Goal: Task Accomplishment & Management: Manage account settings

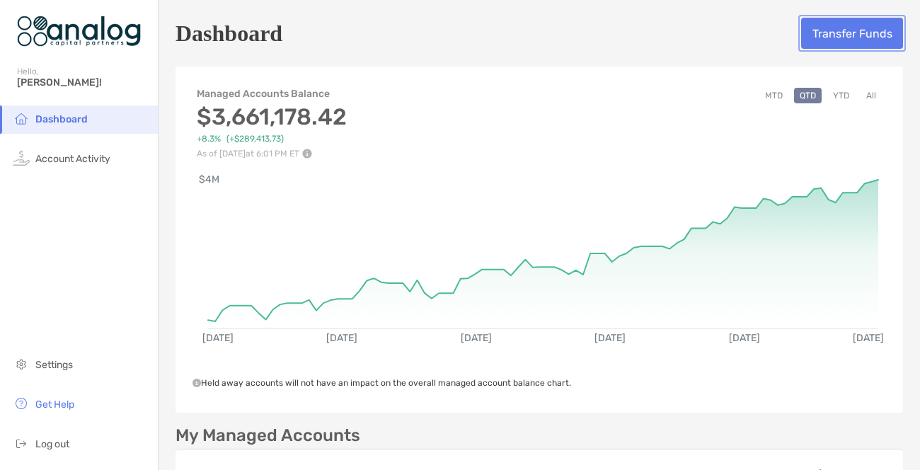
click at [826, 36] on button "Transfer Funds" at bounding box center [852, 33] width 102 height 31
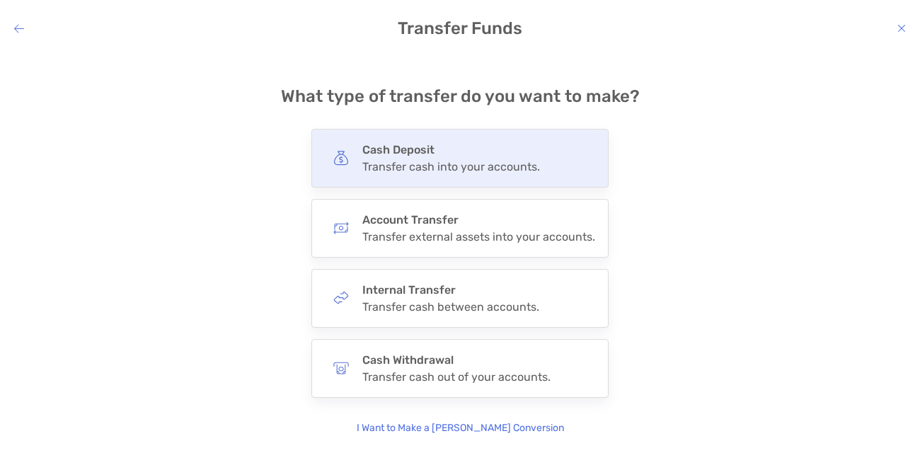
click at [471, 156] on h4 "Cash Deposit" at bounding box center [451, 149] width 178 height 13
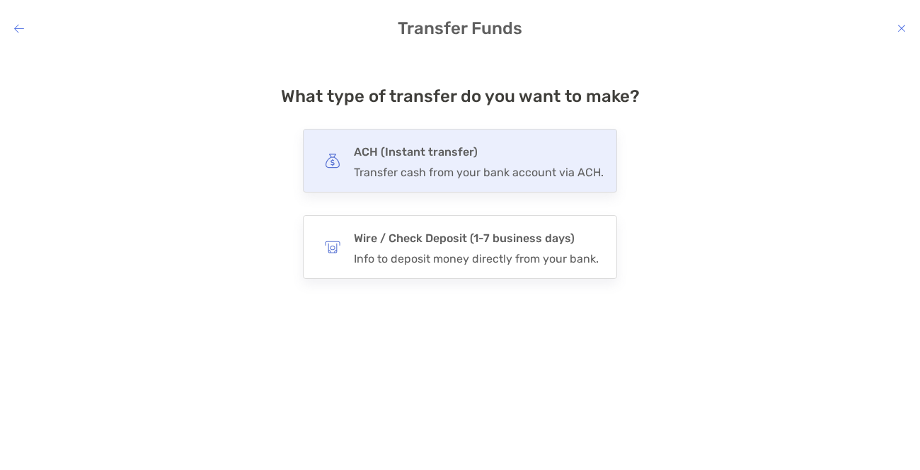
click at [470, 160] on h4 "ACH (Instant transfer)" at bounding box center [479, 152] width 250 height 20
click at [0, 0] on input "***" at bounding box center [0, 0] width 0 height 0
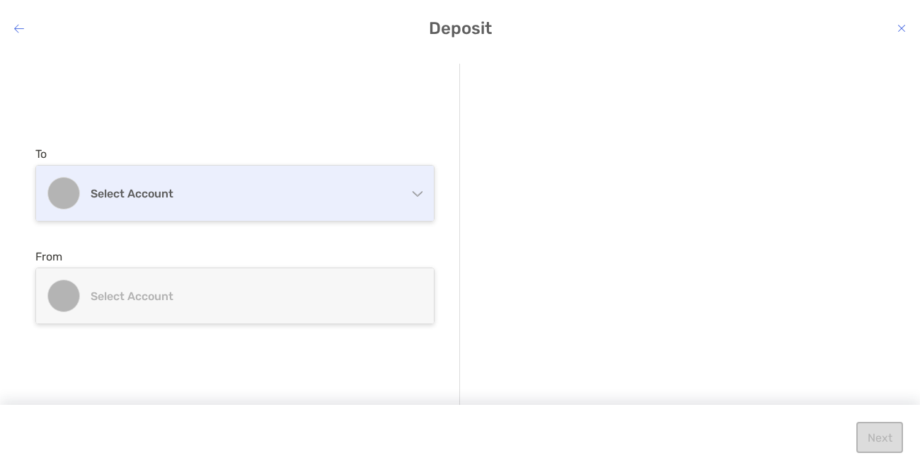
click at [416, 197] on div "Select account" at bounding box center [235, 193] width 398 height 55
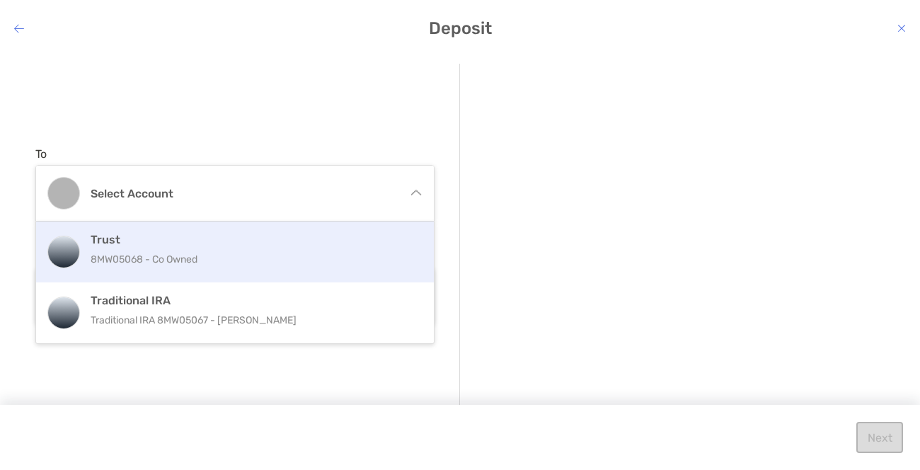
click at [356, 247] on div "Trust 8MW05068 - Co Owned" at bounding box center [250, 252] width 319 height 38
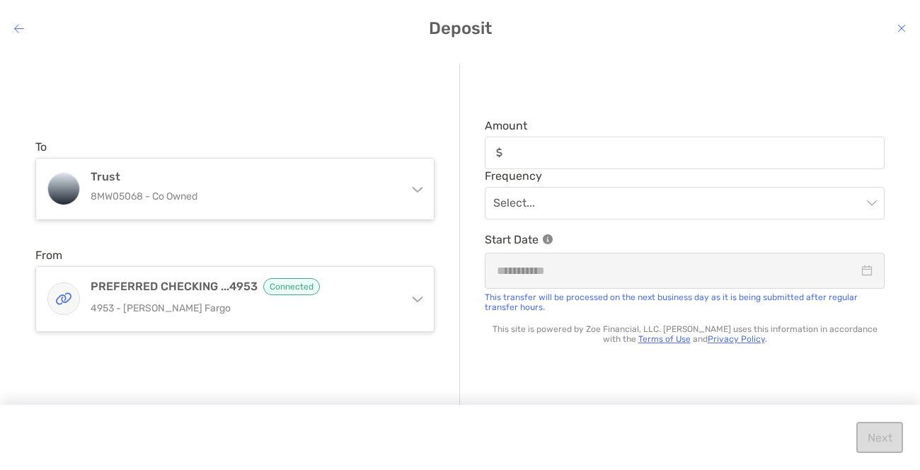
click at [417, 301] on icon "modal" at bounding box center [418, 298] width 10 height 5
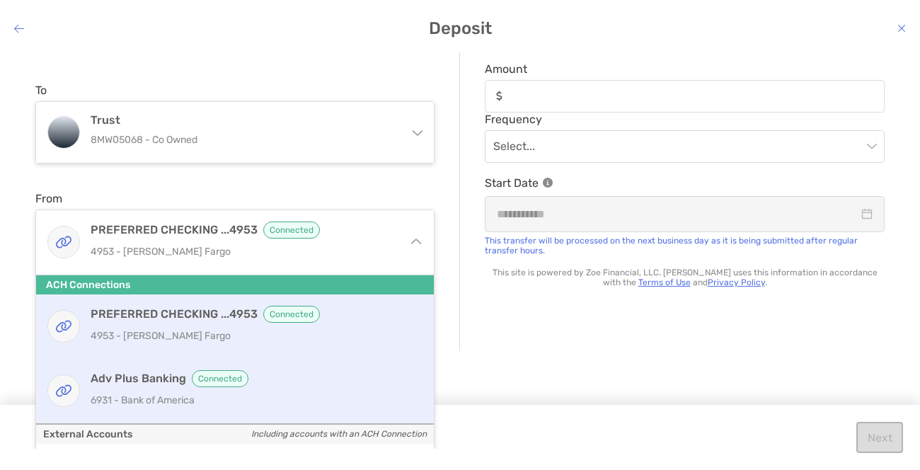
scroll to position [85, 0]
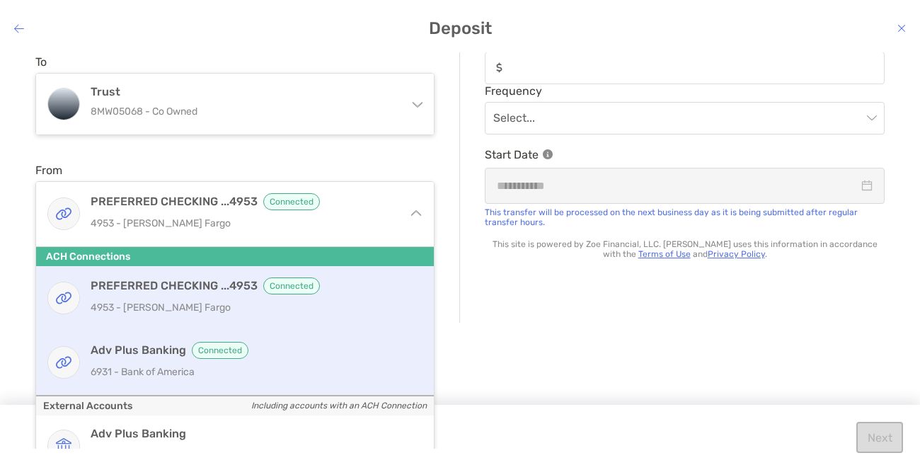
click at [284, 378] on p "6931 - Bank of America" at bounding box center [250, 372] width 319 height 18
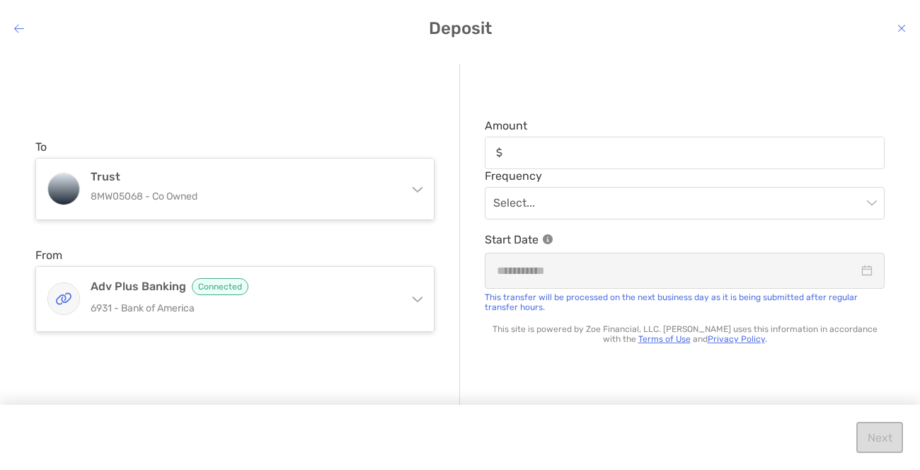
scroll to position [0, 0]
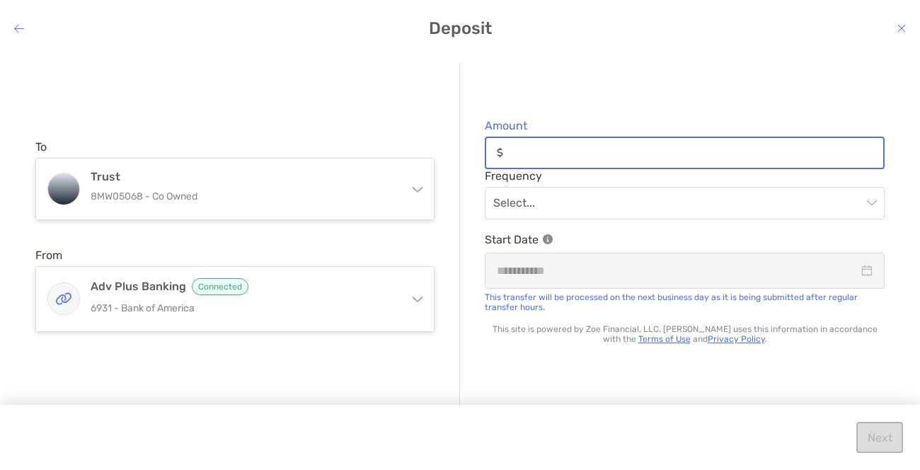
click at [526, 157] on input "Amount" at bounding box center [696, 152] width 374 height 12
click at [871, 204] on span "modal" at bounding box center [684, 203] width 383 height 31
type input "*****"
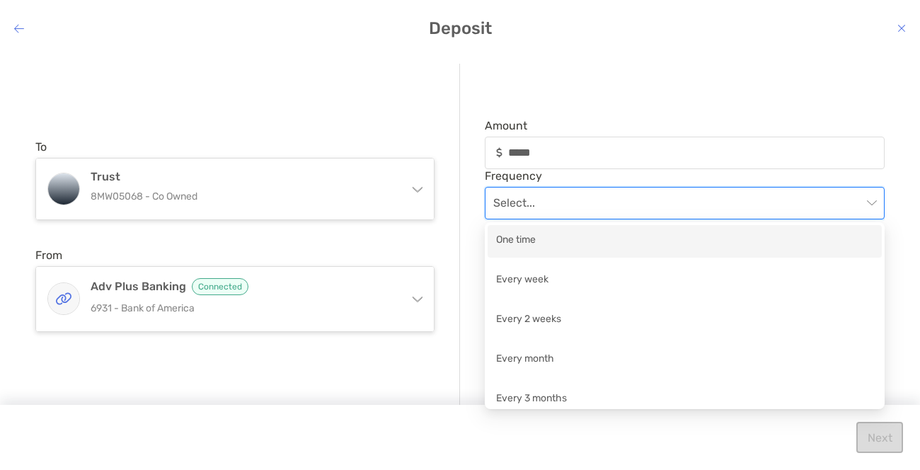
click at [563, 243] on div "One time" at bounding box center [684, 241] width 377 height 18
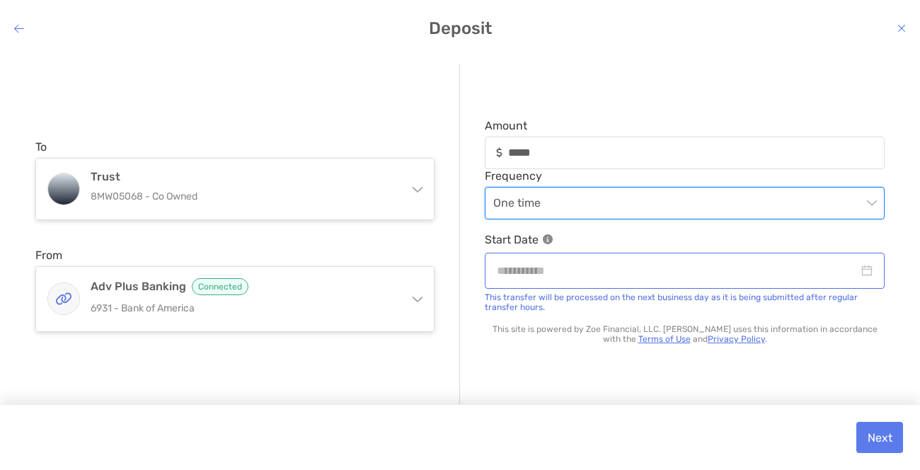
click at [870, 271] on div "modal" at bounding box center [685, 271] width 376 height 18
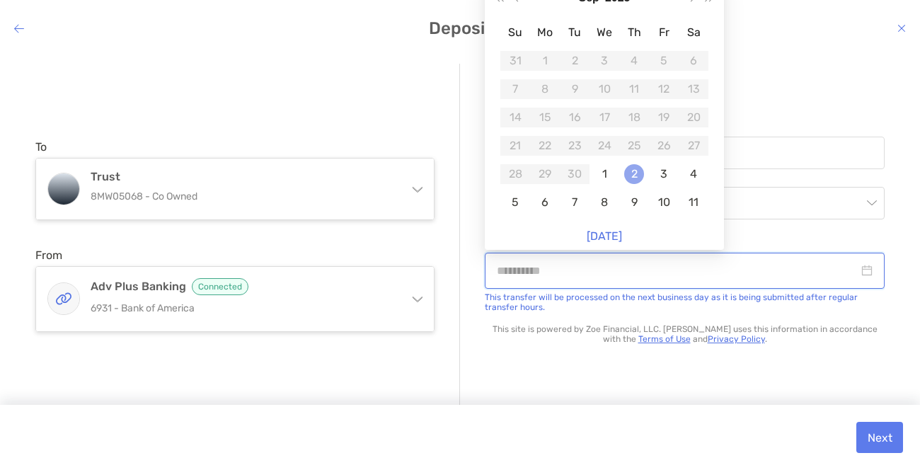
type input "**********"
click at [638, 176] on div "2" at bounding box center [634, 174] width 20 height 20
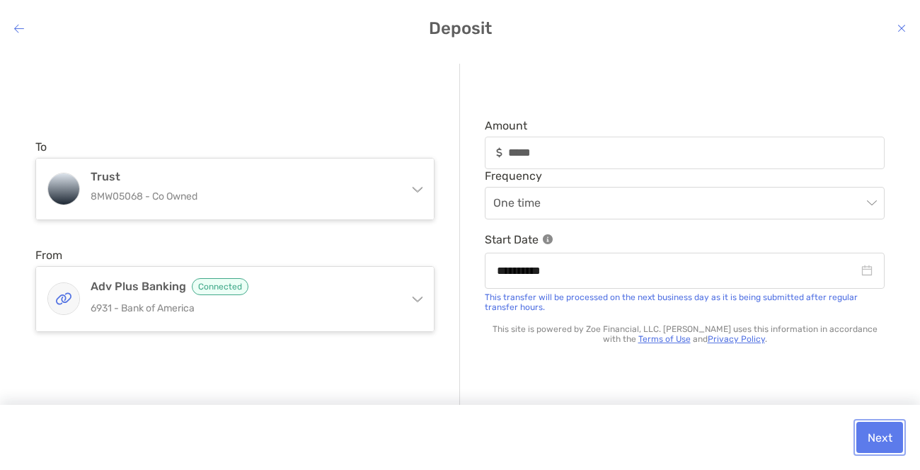
click at [874, 435] on button "Next" at bounding box center [879, 437] width 47 height 31
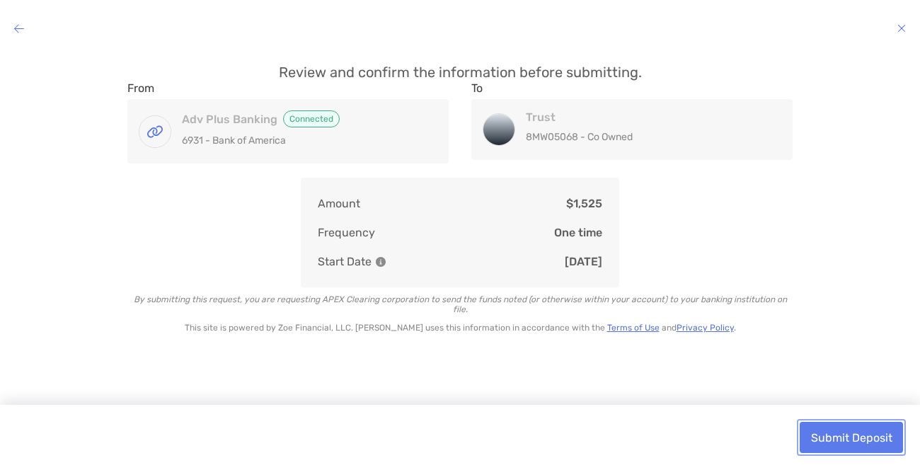
click at [860, 442] on button "Submit Deposit" at bounding box center [851, 437] width 103 height 31
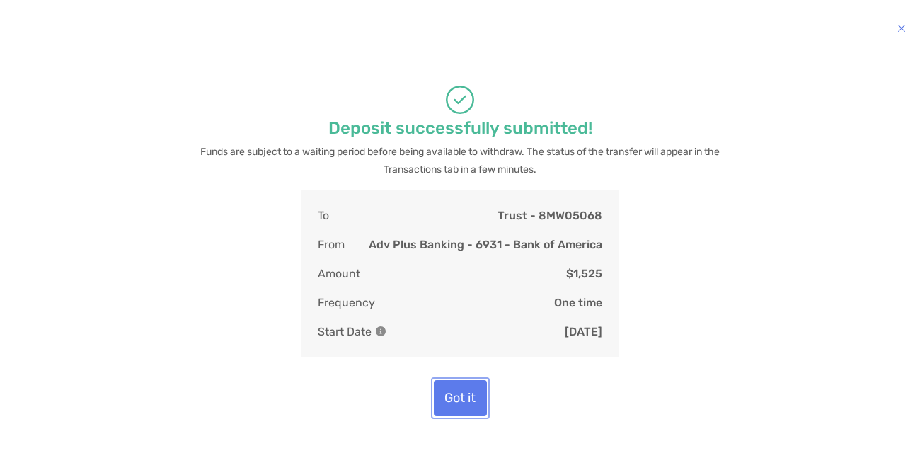
click at [466, 398] on button "Got it" at bounding box center [460, 398] width 53 height 36
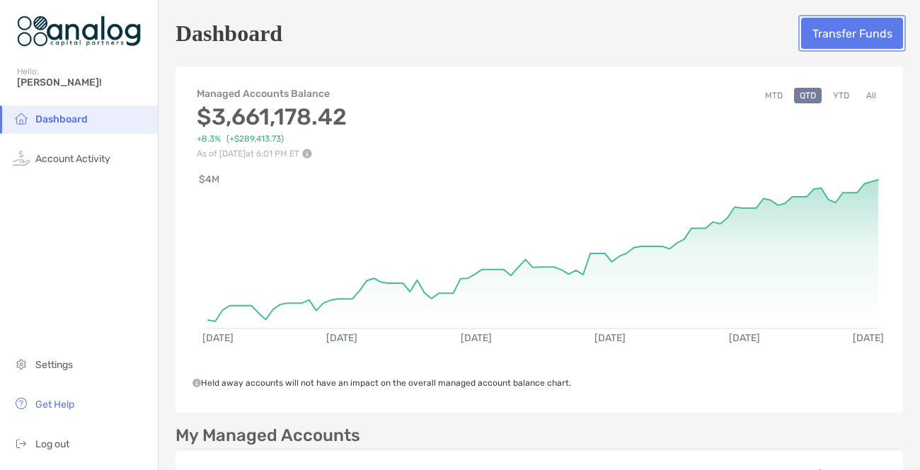
click at [836, 43] on button "Transfer Funds" at bounding box center [852, 33] width 102 height 31
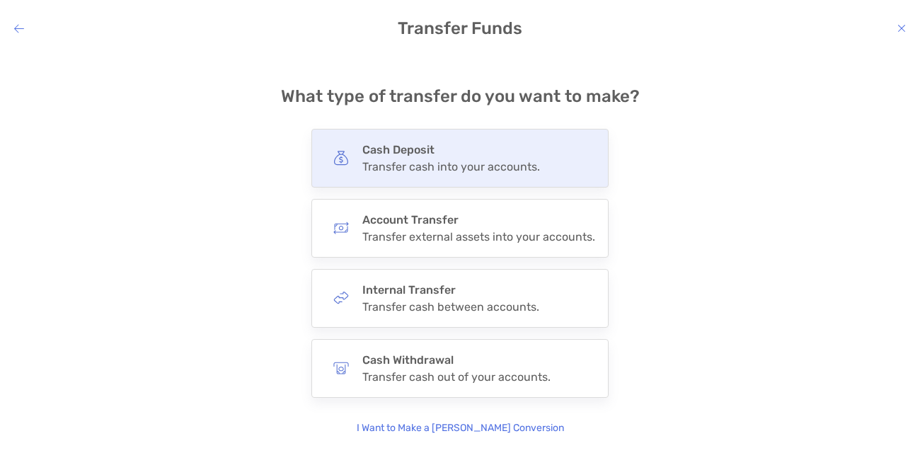
click at [414, 172] on div "Transfer cash into your accounts." at bounding box center [451, 166] width 178 height 13
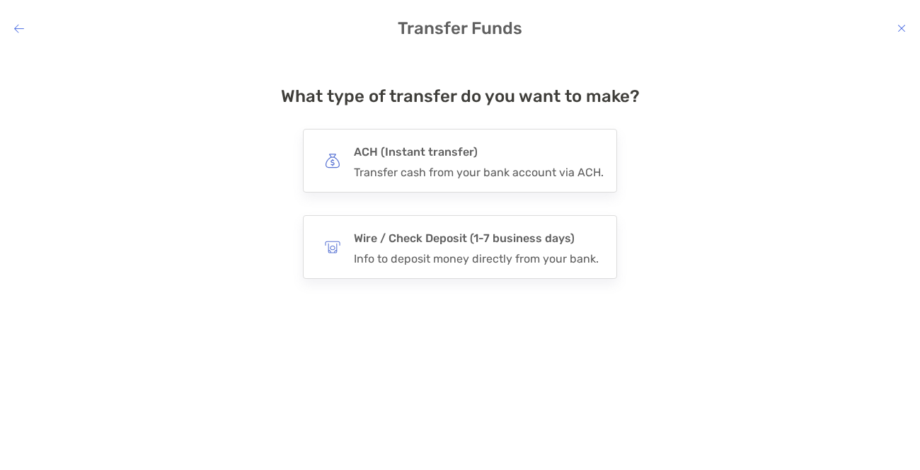
click at [414, 172] on div "Transfer cash from your bank account via ACH." at bounding box center [479, 172] width 250 height 13
click at [0, 0] on input "***" at bounding box center [0, 0] width 0 height 0
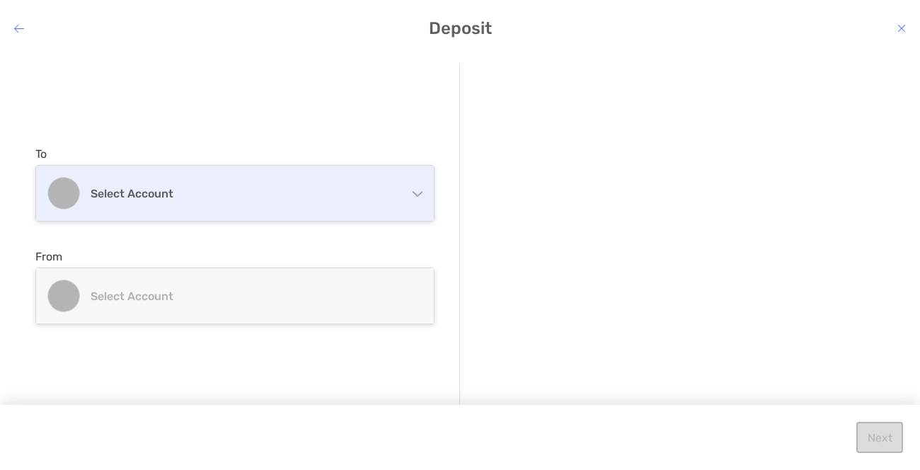
click at [417, 198] on div "Select account" at bounding box center [235, 193] width 398 height 55
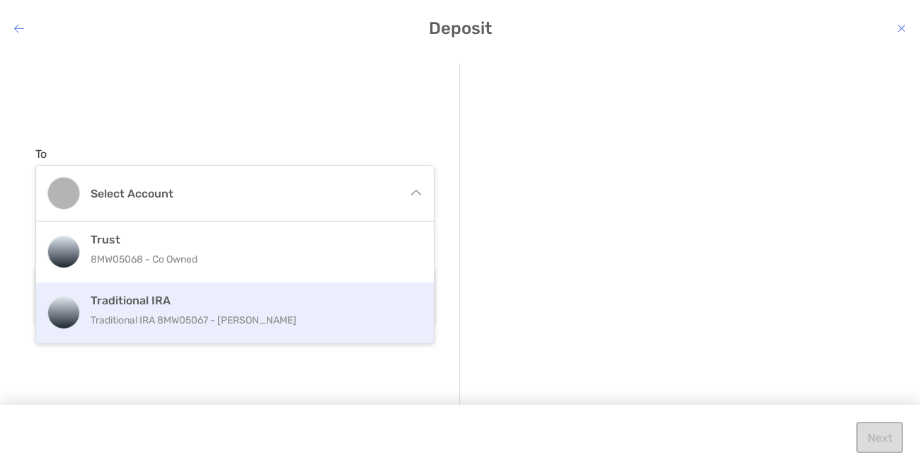
click at [229, 324] on p "Traditional IRA 8MW05067 - [PERSON_NAME]" at bounding box center [250, 320] width 319 height 18
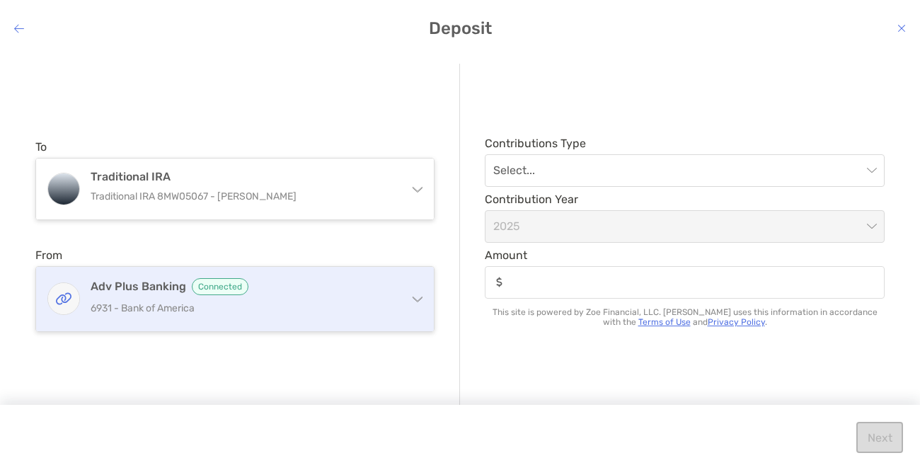
click at [366, 310] on p "6931 - Bank of America" at bounding box center [244, 308] width 306 height 18
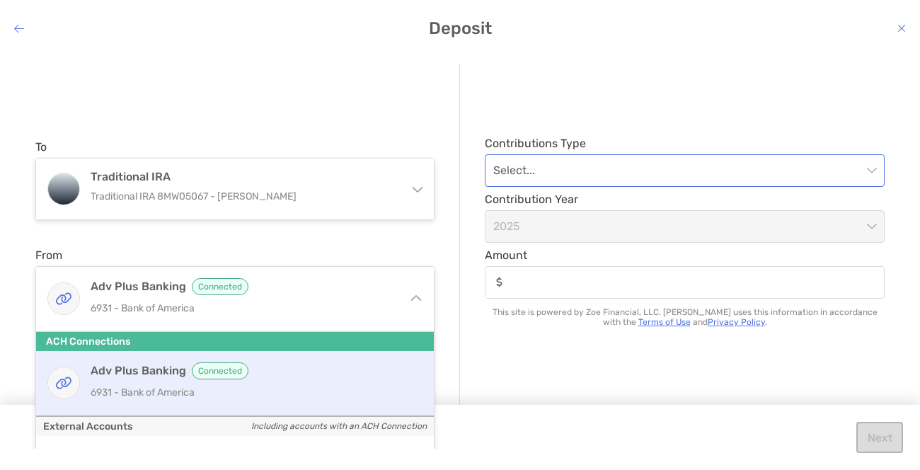
click at [872, 172] on span "modal" at bounding box center [684, 170] width 383 height 31
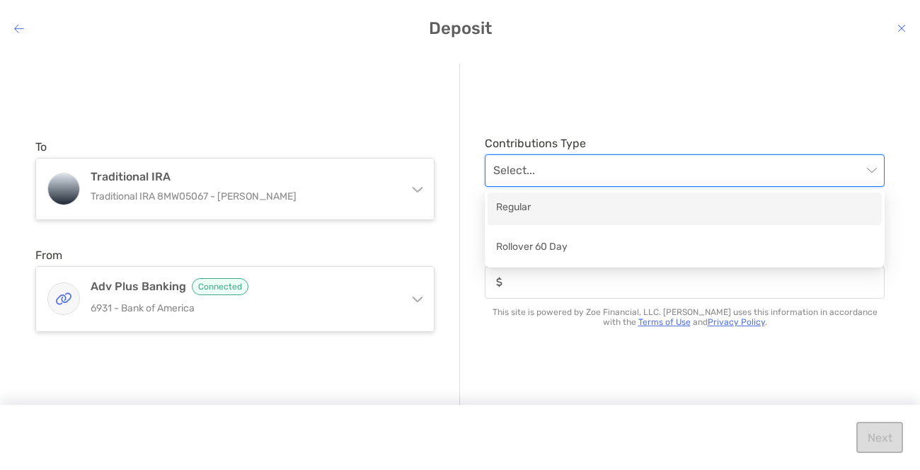
click at [539, 214] on div "Regular" at bounding box center [684, 209] width 377 height 18
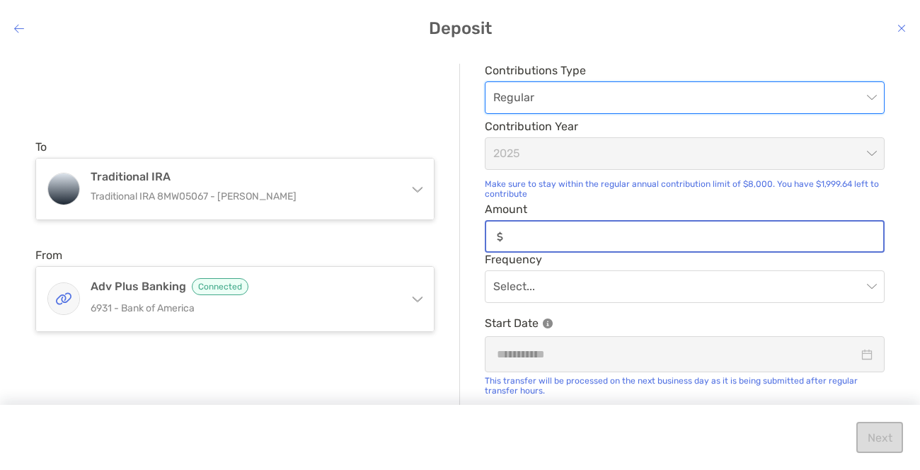
click at [529, 241] on input "Amount" at bounding box center [696, 237] width 374 height 12
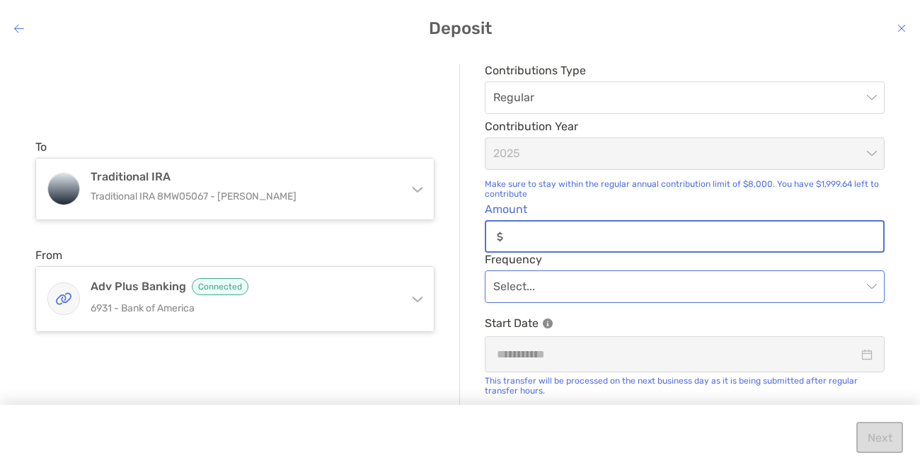
type input "******"
click at [869, 288] on span "modal" at bounding box center [684, 286] width 383 height 31
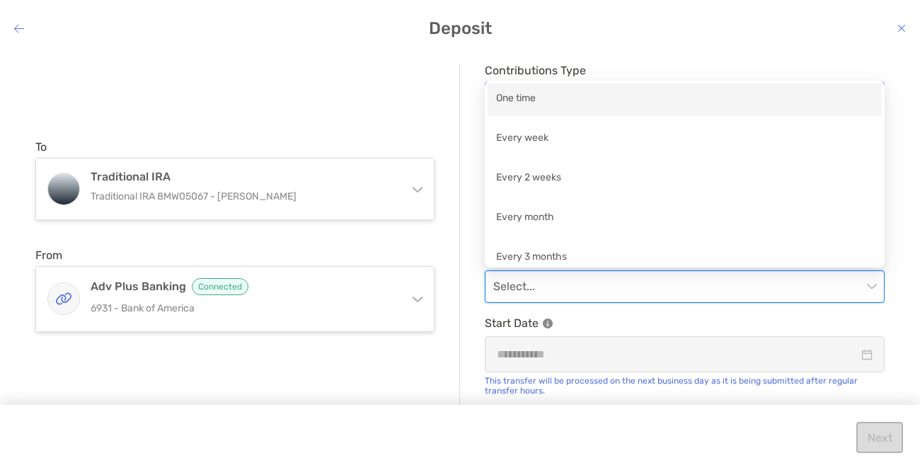
click at [526, 106] on div "One time" at bounding box center [684, 100] width 377 height 18
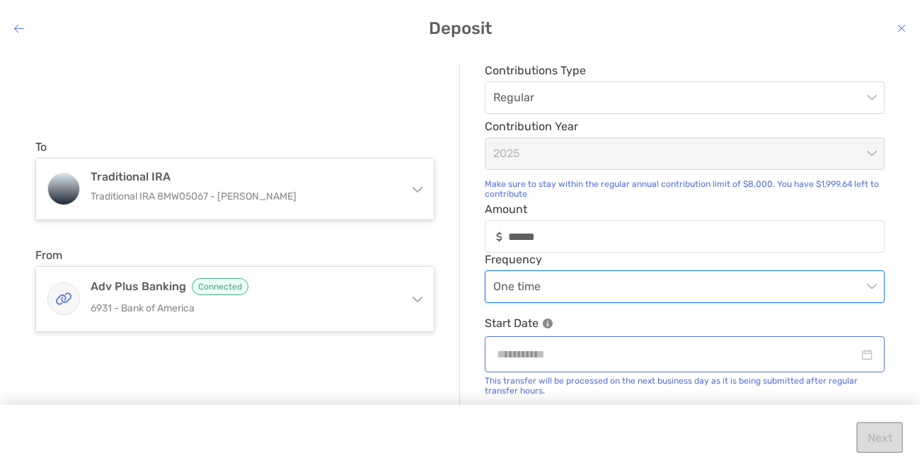
click at [864, 358] on div "modal" at bounding box center [685, 354] width 376 height 18
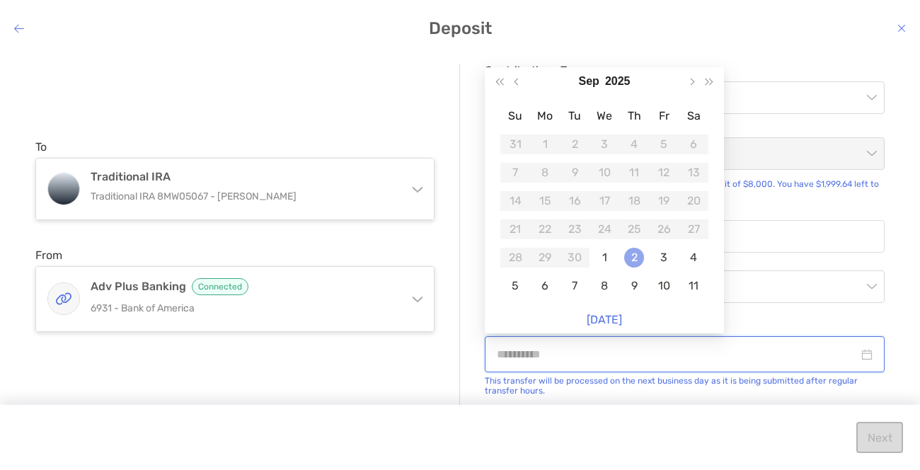
type input "**********"
click at [635, 258] on div "2" at bounding box center [634, 258] width 20 height 20
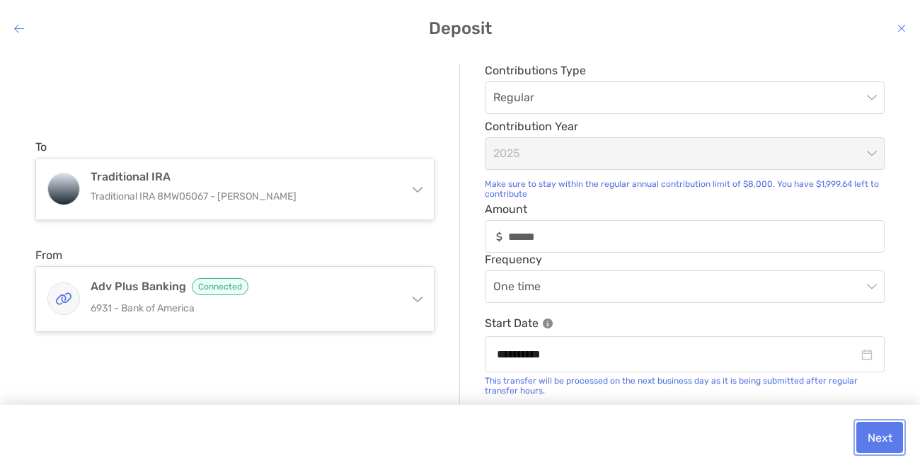
click at [878, 436] on button "Next" at bounding box center [879, 437] width 47 height 31
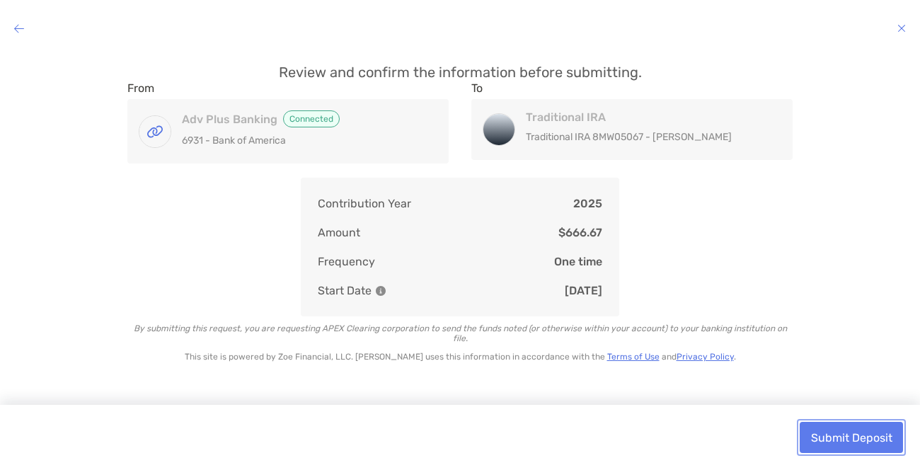
click at [882, 436] on button "Submit Deposit" at bounding box center [851, 437] width 103 height 31
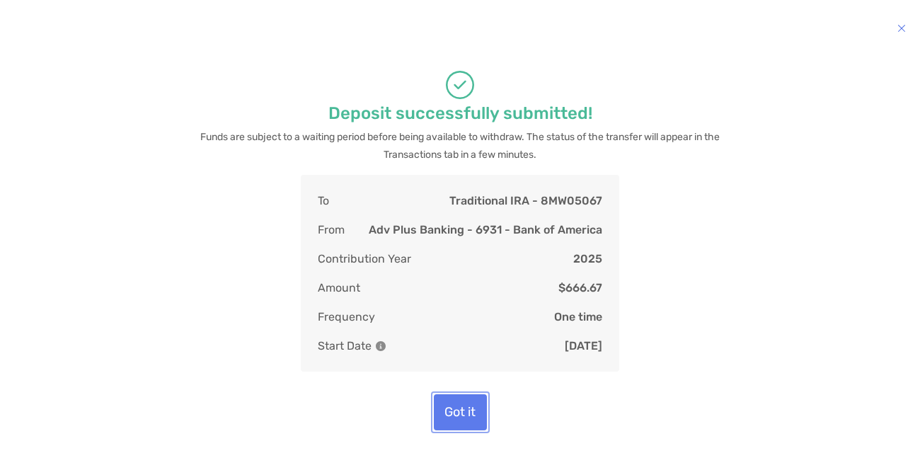
click at [469, 420] on button "Got it" at bounding box center [460, 412] width 53 height 36
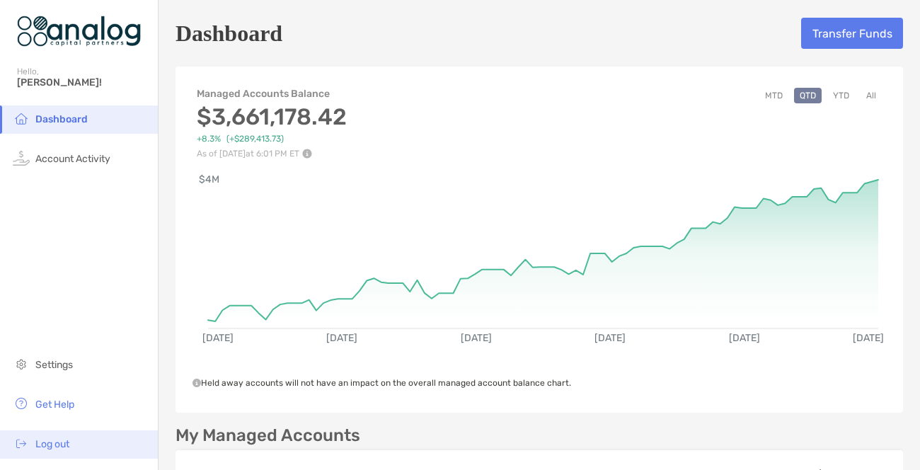
click at [57, 445] on span "Log out" at bounding box center [52, 444] width 34 height 12
